Goal: Find specific page/section: Find specific page/section

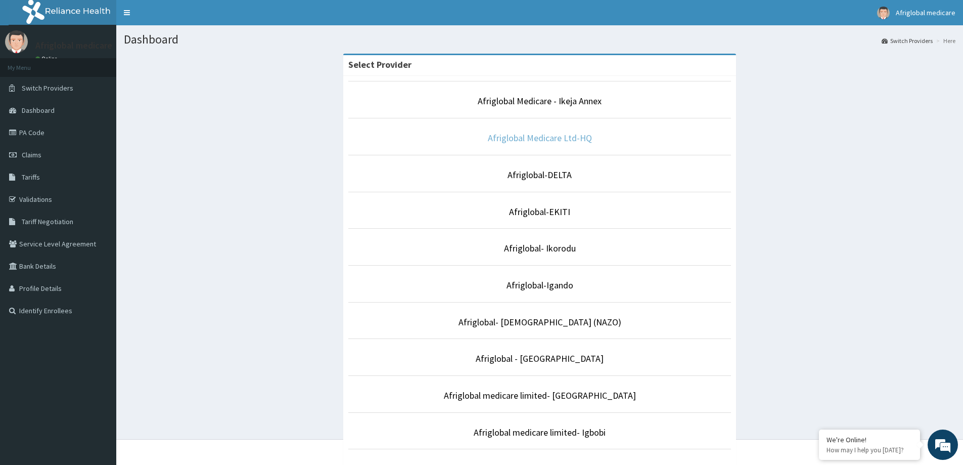
click at [539, 140] on link "Afriglobal Medicare Ltd-HQ" at bounding box center [540, 138] width 104 height 12
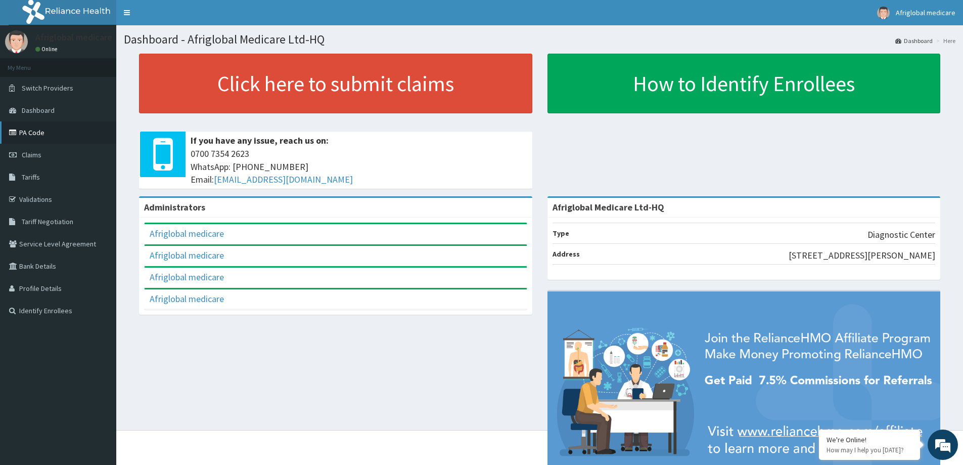
click at [29, 132] on link "PA Code" at bounding box center [58, 132] width 116 height 22
